Goal: Task Accomplishment & Management: Manage account settings

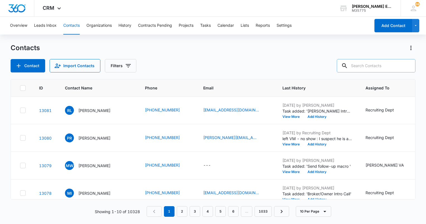
click at [362, 67] on input "text" at bounding box center [375, 65] width 79 height 13
type input "[PERSON_NAME]"
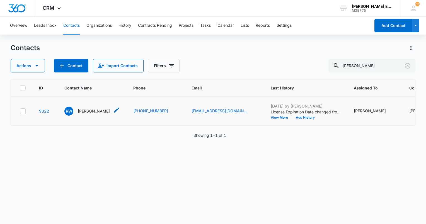
click at [86, 114] on p "[PERSON_NAME]" at bounding box center [94, 111] width 32 height 6
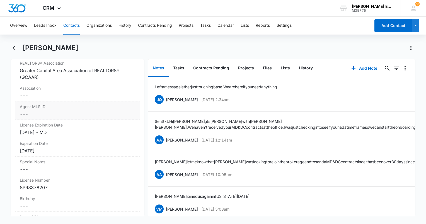
scroll to position [501, 0]
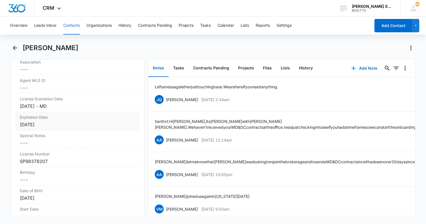
click at [57, 122] on div "[DATE]" at bounding box center [77, 124] width 115 height 7
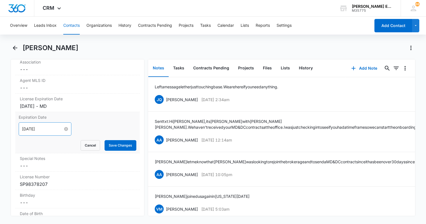
click at [53, 129] on input "[DATE]" at bounding box center [42, 129] width 41 height 6
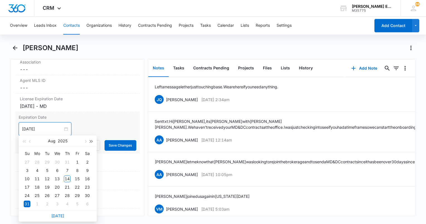
click at [91, 142] on span "button" at bounding box center [91, 141] width 3 height 3
type input "[DATE]"
click at [47, 195] on div "31" at bounding box center [47, 195] width 7 height 7
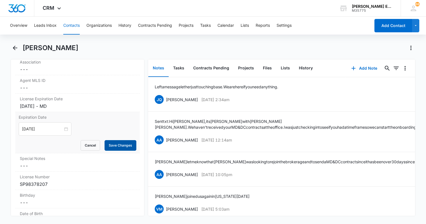
click at [118, 144] on button "Save Changes" at bounding box center [120, 145] width 32 height 11
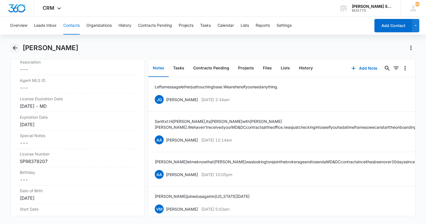
click at [14, 47] on icon "Back" at bounding box center [15, 48] width 7 height 7
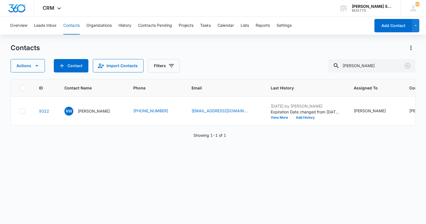
click at [162, 46] on div "Contacts" at bounding box center [213, 47] width 404 height 9
